Goal: Information Seeking & Learning: Learn about a topic

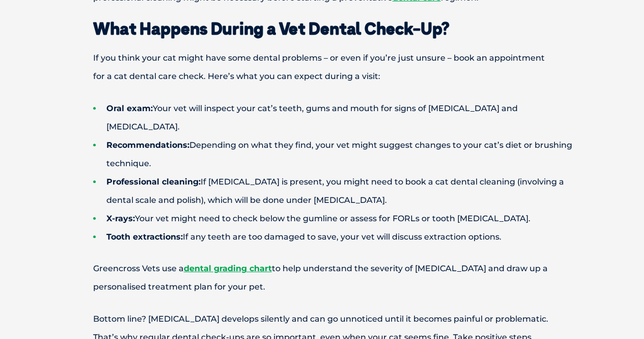
scroll to position [1648, 0]
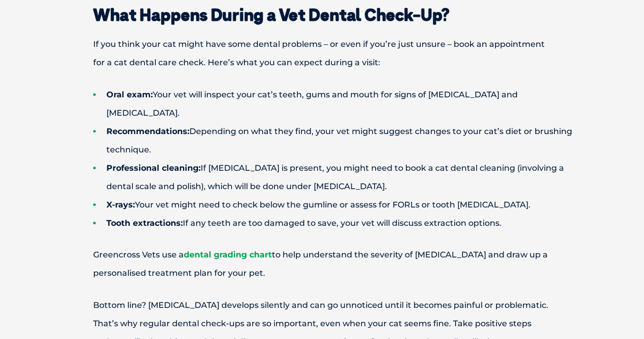
click at [221, 249] on link "dental grading chart" at bounding box center [228, 254] width 88 height 10
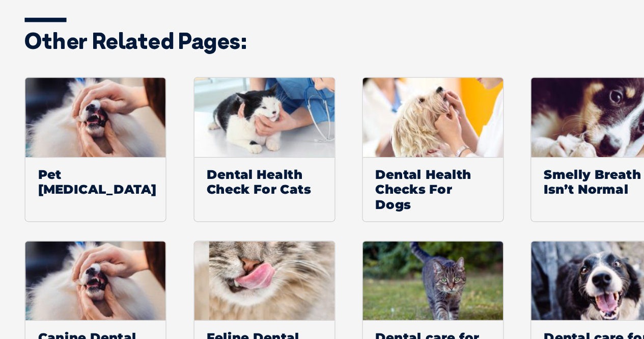
scroll to position [808, 0]
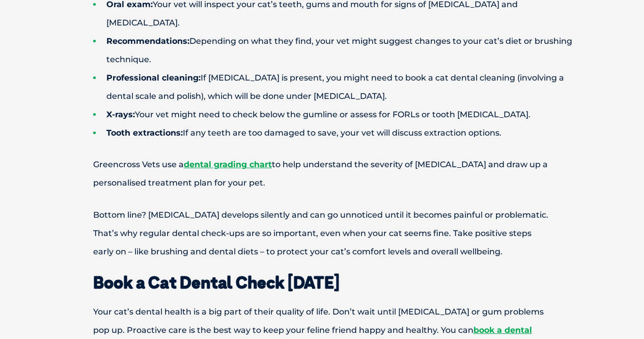
scroll to position [1739, 0]
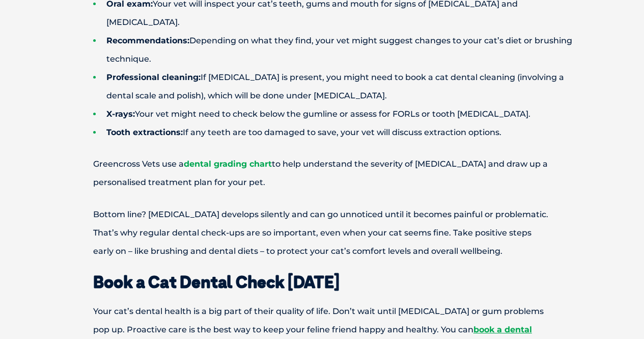
drag, startPoint x: 243, startPoint y: 147, endPoint x: 220, endPoint y: 147, distance: 23.4
click at [220, 159] on link "dental grading chart" at bounding box center [228, 164] width 88 height 10
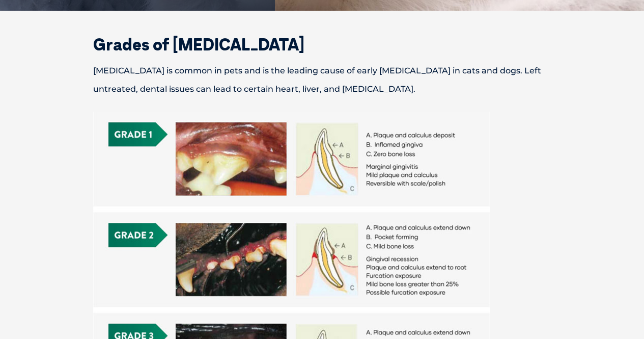
scroll to position [270, 0]
